Goal: Task Accomplishment & Management: Use online tool/utility

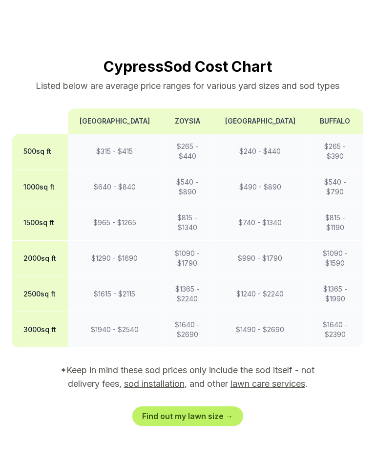
scroll to position [769, 0]
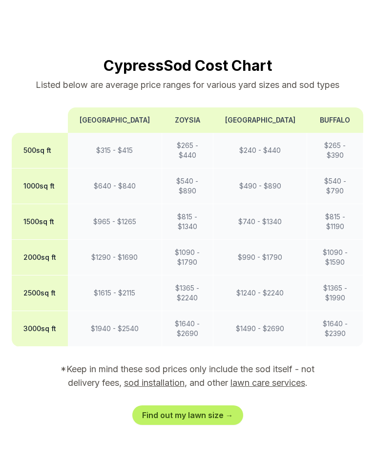
click at [177, 405] on link "Find out my lawn size →" at bounding box center [187, 415] width 111 height 20
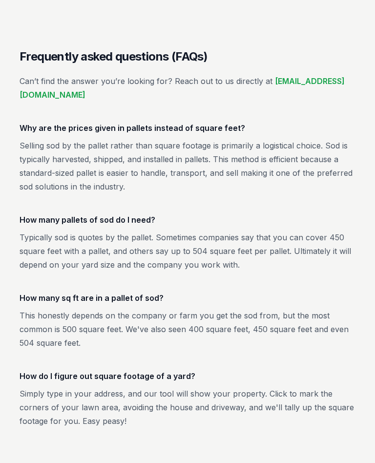
scroll to position [1600, 0]
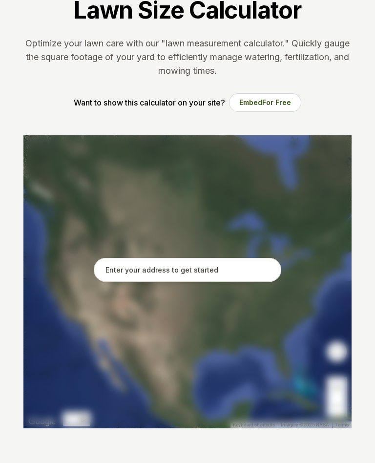
click at [115, 281] on input "text" at bounding box center [187, 270] width 187 height 24
click at [116, 282] on div at bounding box center [187, 281] width 328 height 293
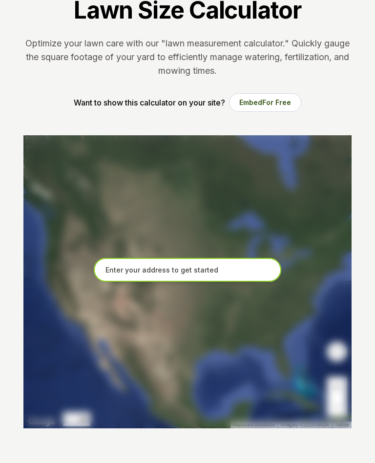
click at [110, 271] on input "text" at bounding box center [187, 270] width 187 height 24
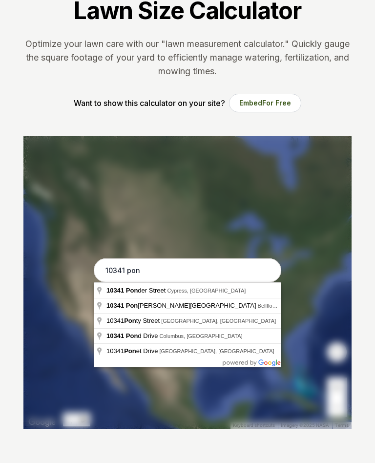
type input "[STREET_ADDRESS][PERSON_NAME]"
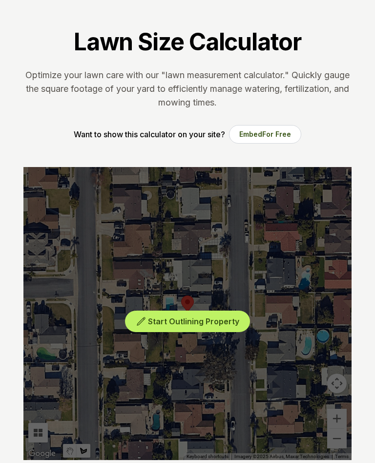
scroll to position [40, 0]
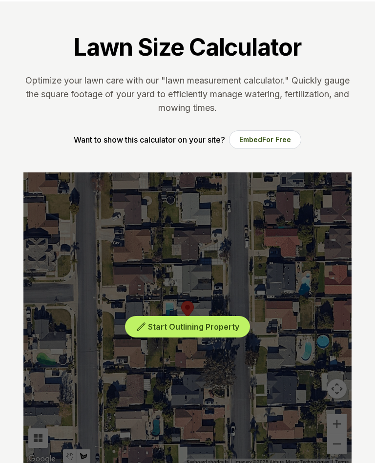
click at [203, 306] on div "Start Outlining Property" at bounding box center [187, 318] width 328 height 293
click at [173, 329] on span "Start Outlining Property" at bounding box center [193, 327] width 91 height 10
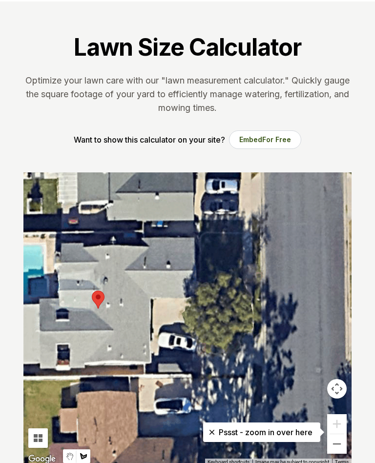
click at [341, 446] on button "Zoom out" at bounding box center [337, 444] width 20 height 20
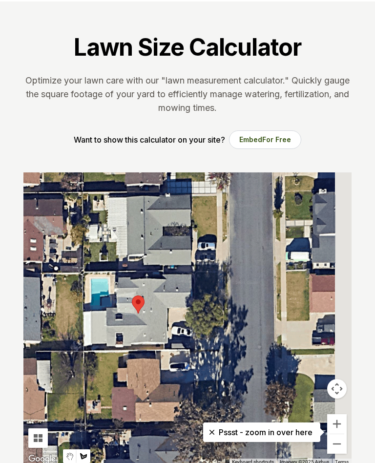
click at [341, 445] on button "Zoom out" at bounding box center [337, 444] width 20 height 20
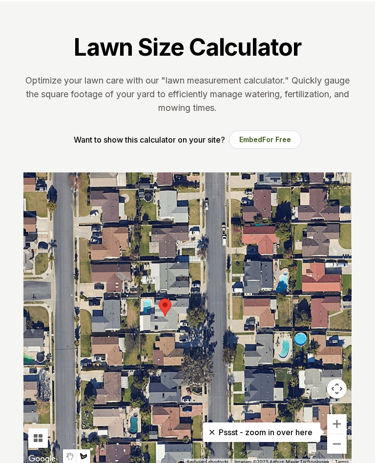
click at [341, 423] on button "Zoom in" at bounding box center [337, 424] width 20 height 20
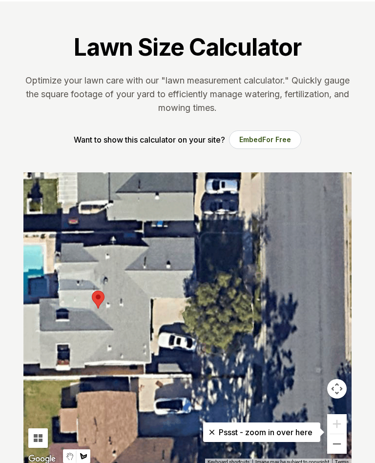
click at [341, 445] on button "Zoom out" at bounding box center [337, 444] width 20 height 20
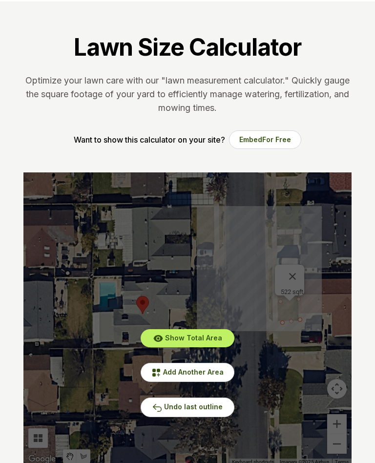
click at [194, 411] on span "Undo last outline" at bounding box center [193, 406] width 59 height 8
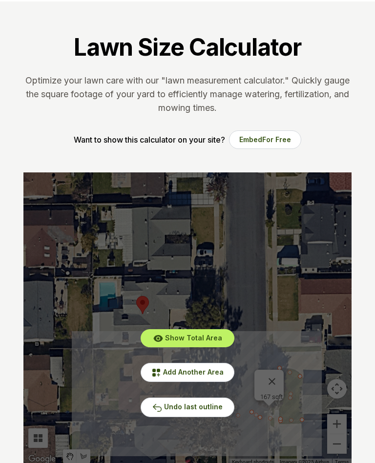
click at [256, 417] on div "Show Total Area Add Another Area Undo last outline" at bounding box center [187, 318] width 328 height 293
click at [166, 405] on span "Undo last outline" at bounding box center [193, 406] width 59 height 8
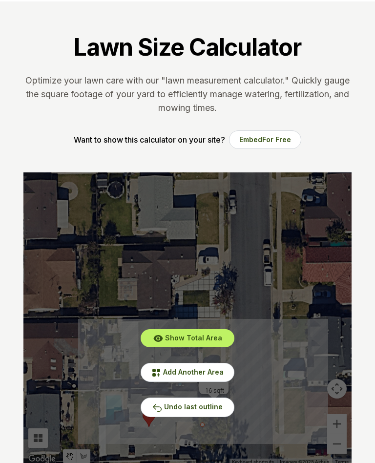
click at [198, 408] on span "Undo last outline" at bounding box center [193, 406] width 59 height 8
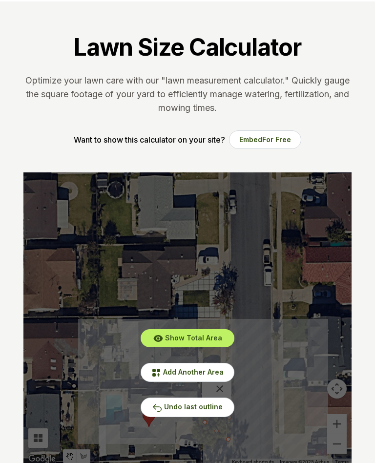
click at [227, 412] on button "Undo last outline" at bounding box center [188, 406] width 94 height 19
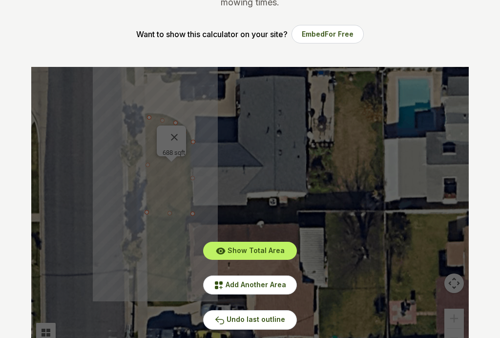
scroll to position [140, 0]
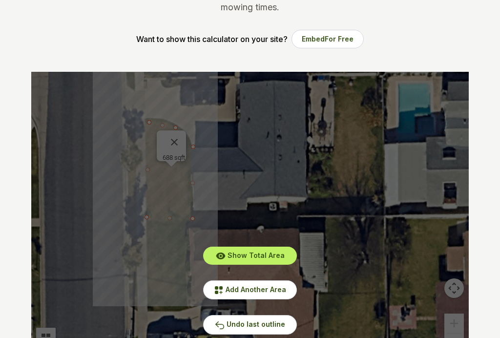
click at [255, 328] on span "Undo last outline" at bounding box center [256, 324] width 59 height 8
click at [275, 322] on span "Undo last outline" at bounding box center [256, 324] width 59 height 8
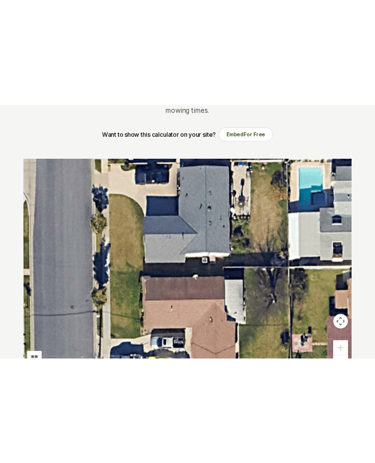
scroll to position [0, 0]
